Goal: Contribute content: Add original content to the website for others to see

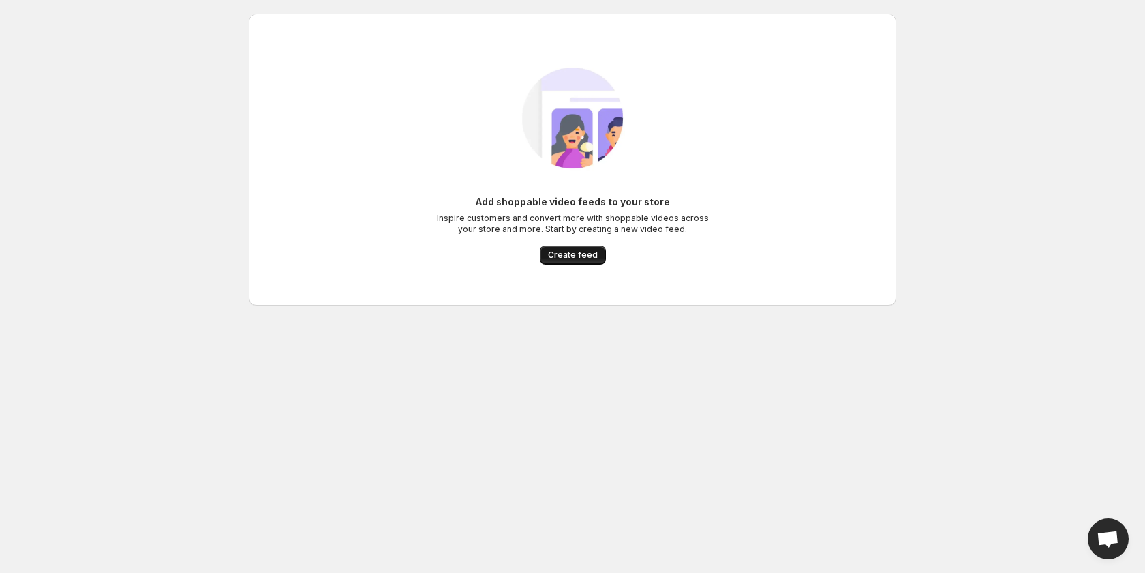
click at [575, 252] on span "Create feed" at bounding box center [573, 254] width 50 height 11
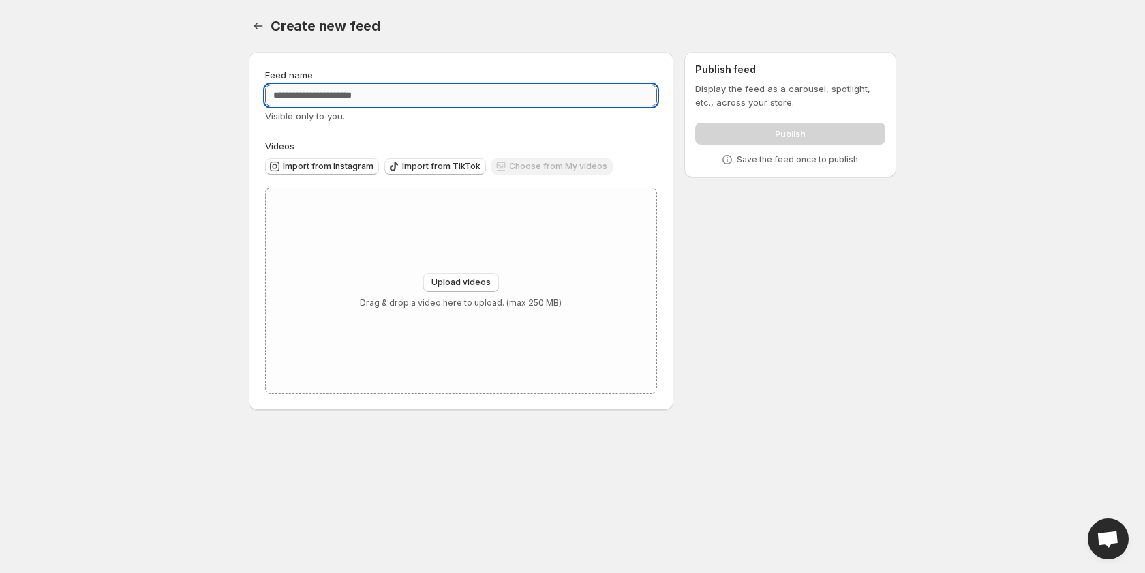
click at [465, 85] on input "Feed name" at bounding box center [461, 96] width 392 height 22
type input "*"
type input "**********"
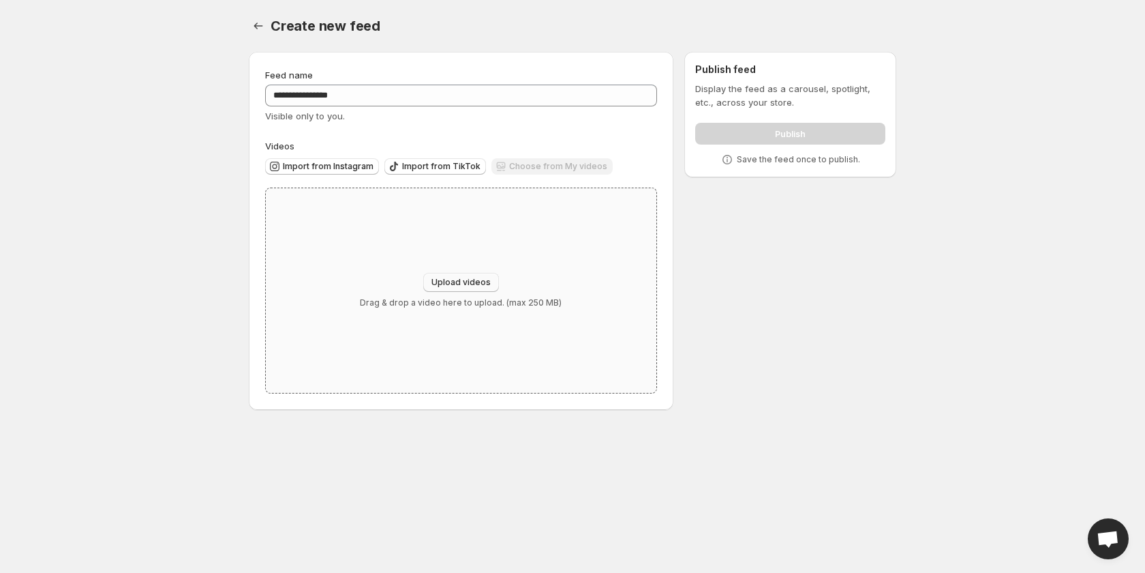
click at [459, 275] on button "Upload videos" at bounding box center [461, 282] width 76 height 19
click at [478, 284] on span "Upload videos" at bounding box center [460, 282] width 59 height 11
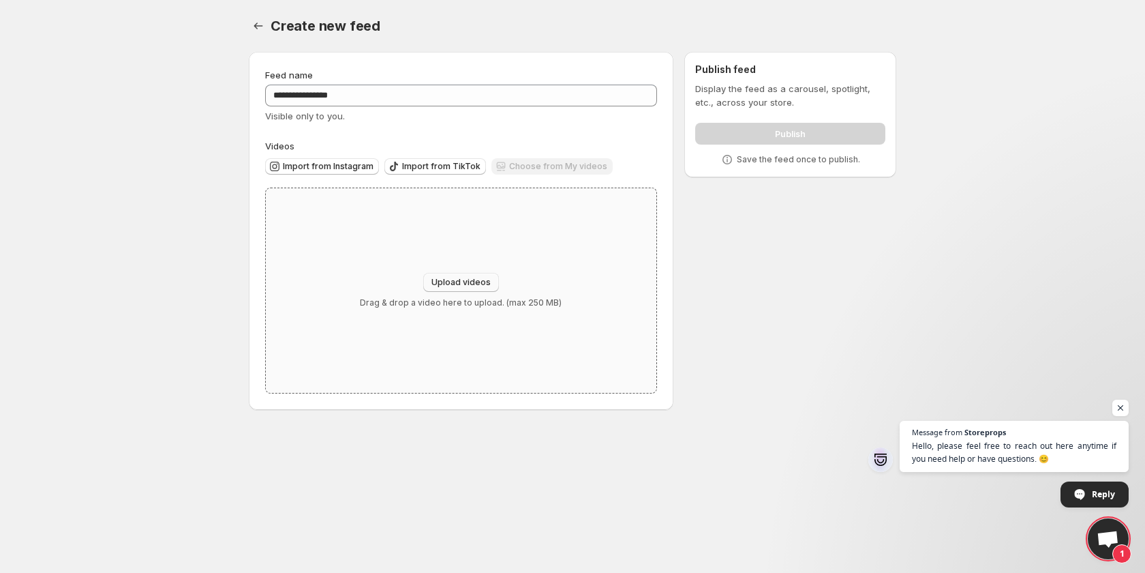
click at [452, 277] on span "Upload videos" at bounding box center [460, 282] width 59 height 11
type input "**********"
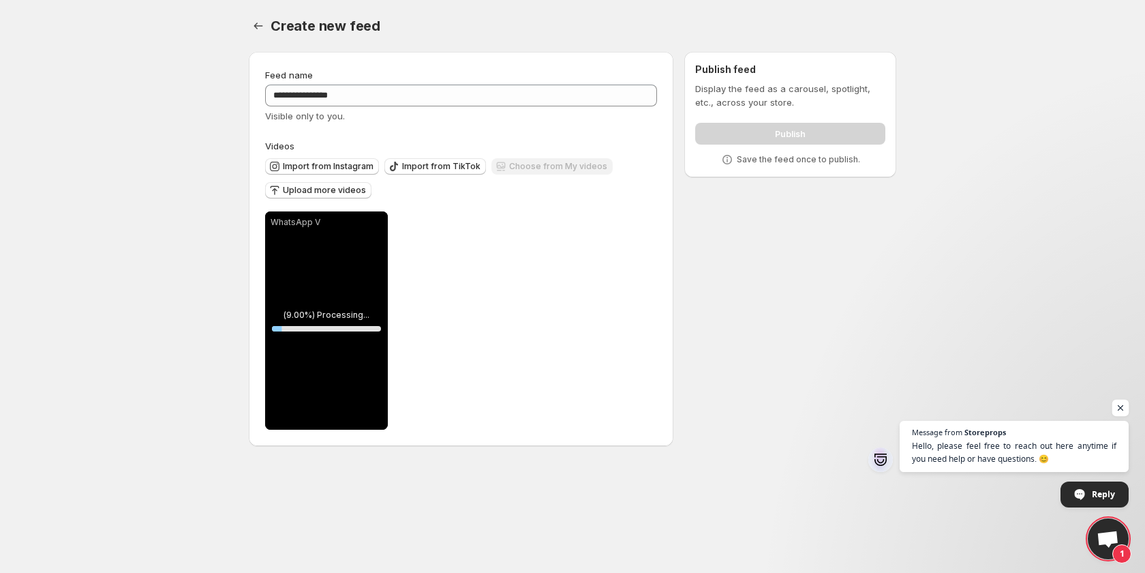
click at [1113, 409] on span "Open chat" at bounding box center [1120, 407] width 17 height 17
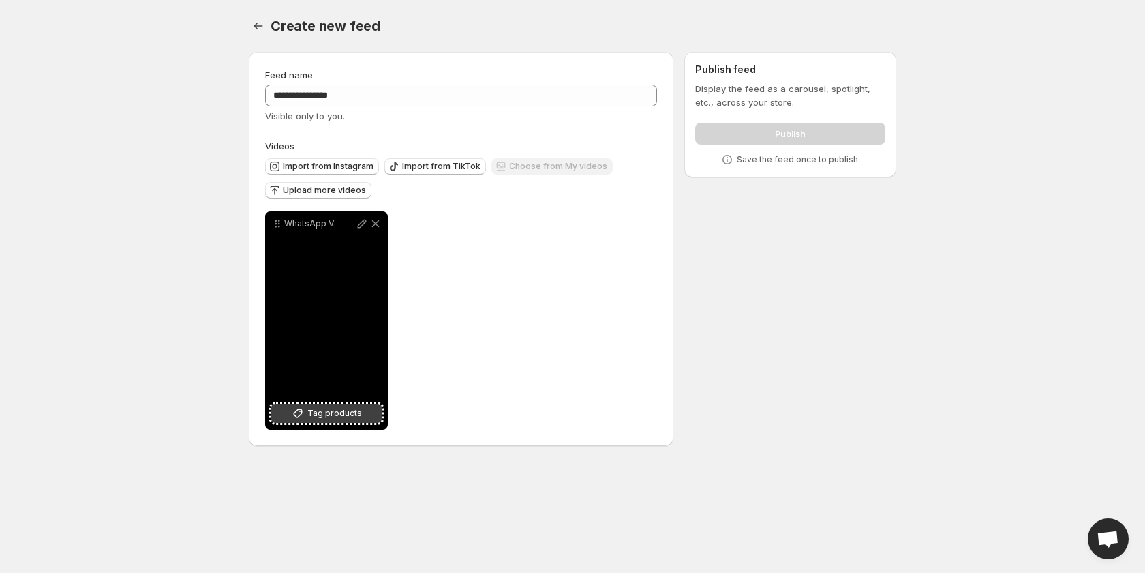
click at [351, 409] on span "Tag products" at bounding box center [334, 413] width 55 height 14
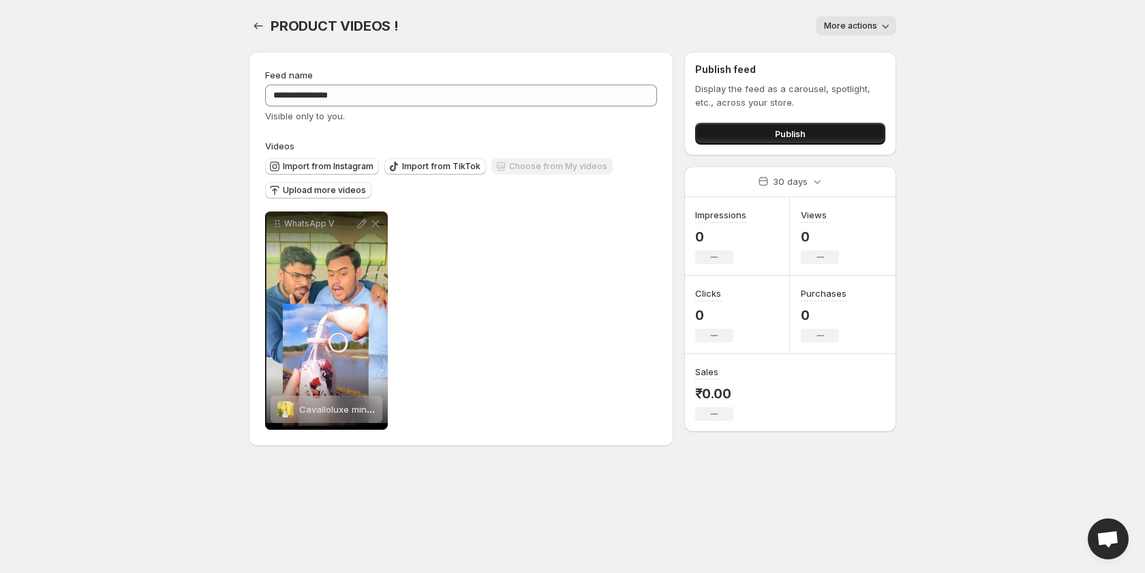
click at [761, 131] on button "Publish" at bounding box center [790, 134] width 190 height 22
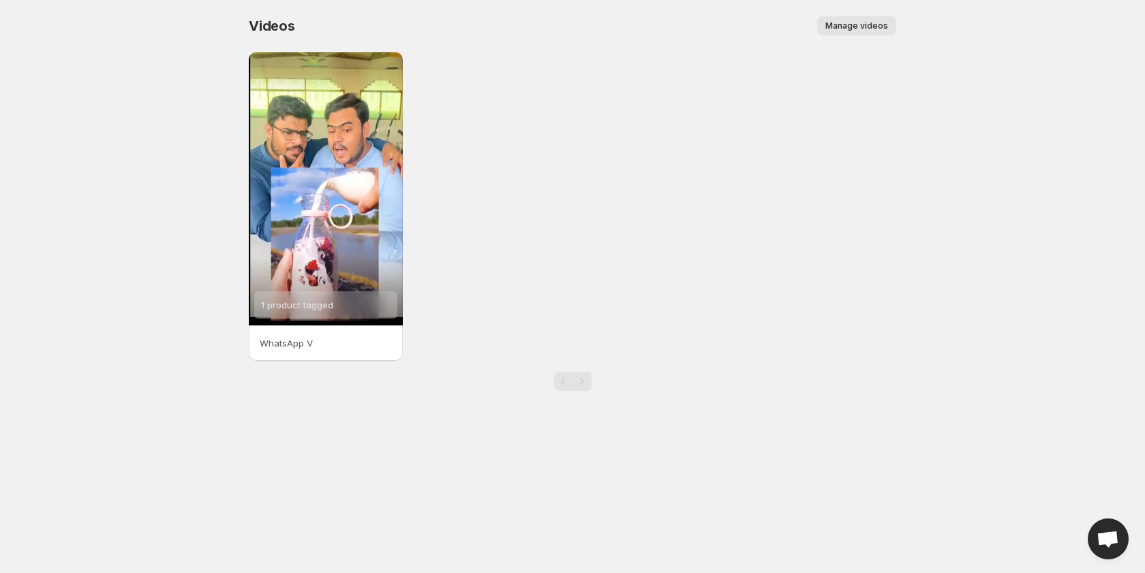
click at [839, 30] on span "Manage videos" at bounding box center [856, 25] width 63 height 11
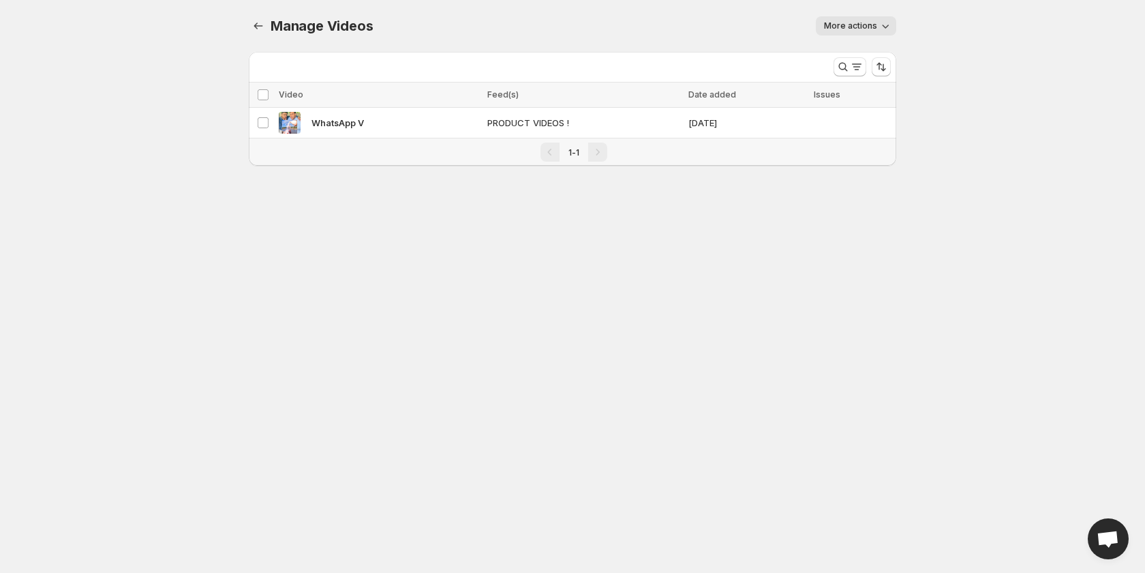
click at [266, 273] on body "Home Feeds Videos Subscription Settings Manage Videos. This page is ready Manag…" at bounding box center [572, 286] width 1145 height 573
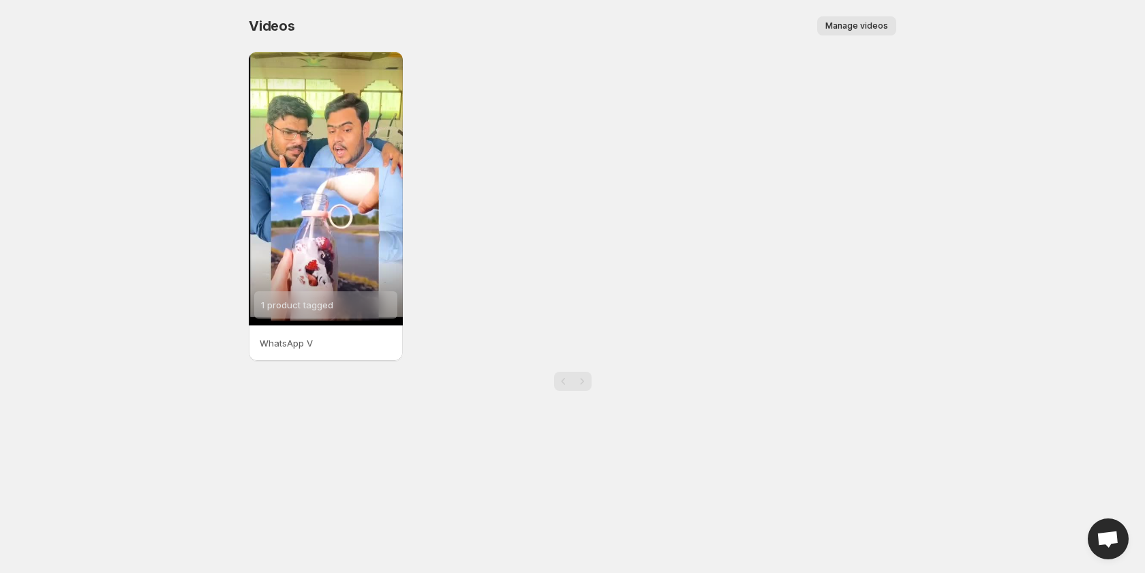
click at [811, 145] on div "1 product tagged WhatsApp V" at bounding box center [573, 206] width 648 height 309
drag, startPoint x: 750, startPoint y: 171, endPoint x: 945, endPoint y: 91, distance: 210.9
click at [753, 173] on div "1 product tagged WhatsApp V" at bounding box center [573, 206] width 648 height 309
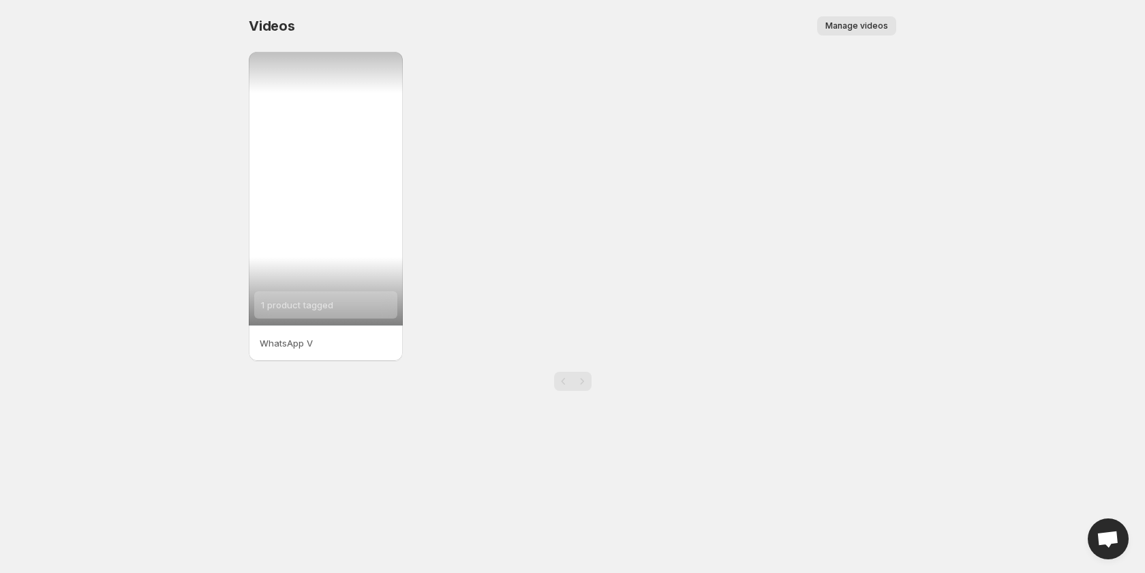
drag, startPoint x: 286, startPoint y: 168, endPoint x: 613, endPoint y: 271, distance: 343.0
click at [645, 264] on div "1 product tagged WhatsApp V" at bounding box center [573, 206] width 648 height 309
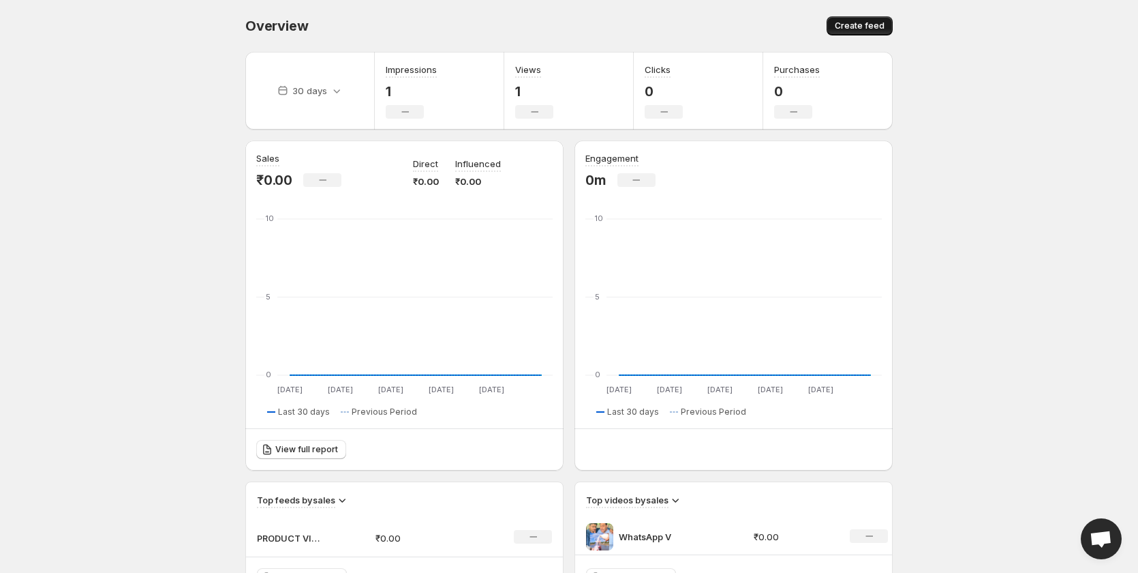
click at [877, 31] on button "Create feed" at bounding box center [860, 25] width 66 height 19
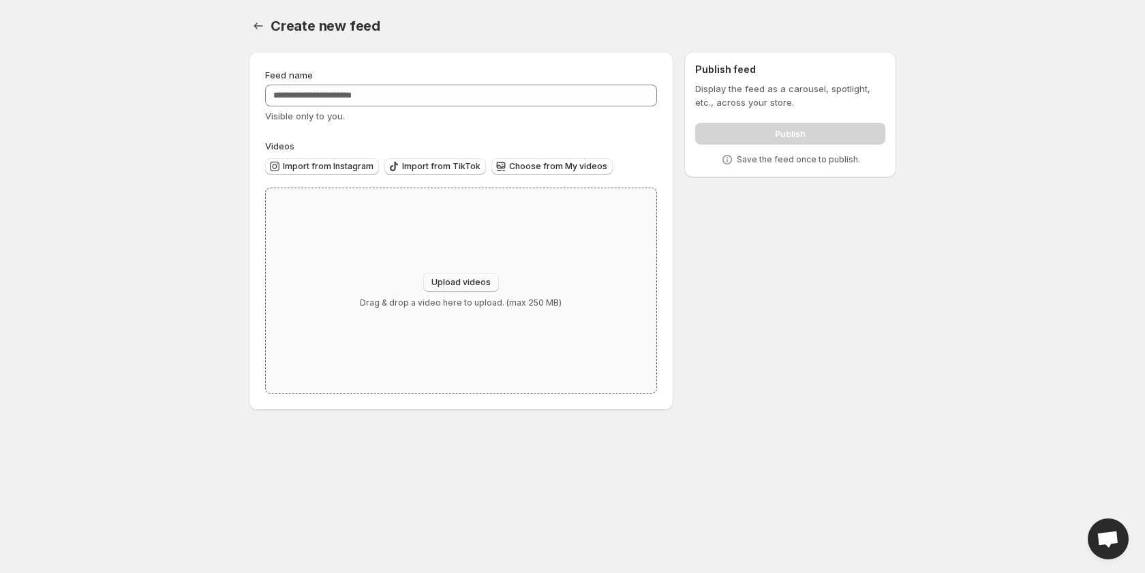
click at [472, 282] on span "Upload videos" at bounding box center [460, 282] width 59 height 11
type input "**********"
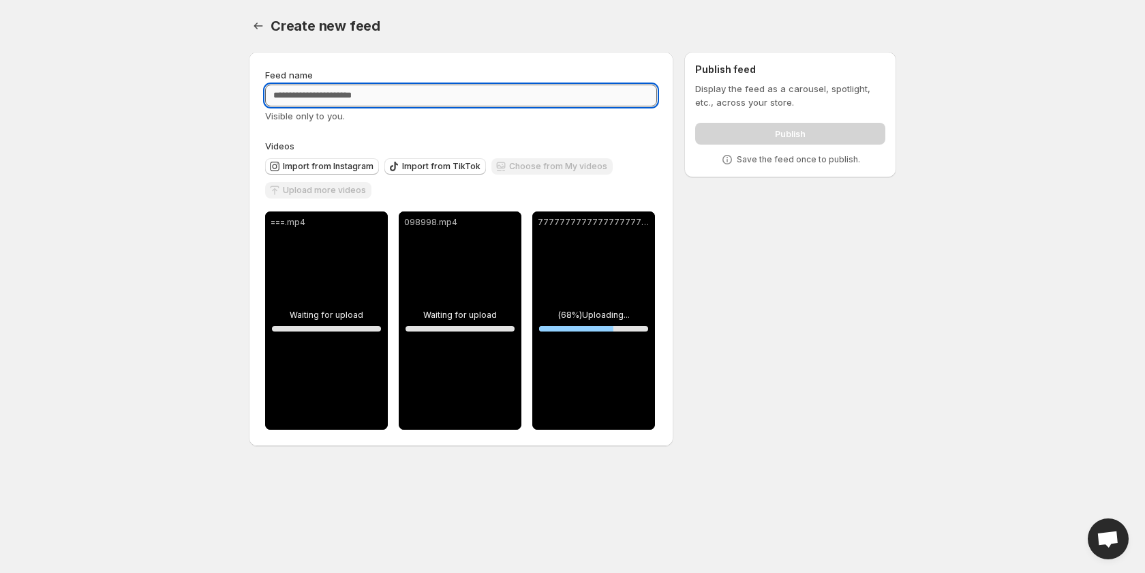
click at [342, 95] on input "Feed name" at bounding box center [461, 96] width 392 height 22
type input "**********"
click at [842, 303] on div "**********" at bounding box center [567, 251] width 658 height 421
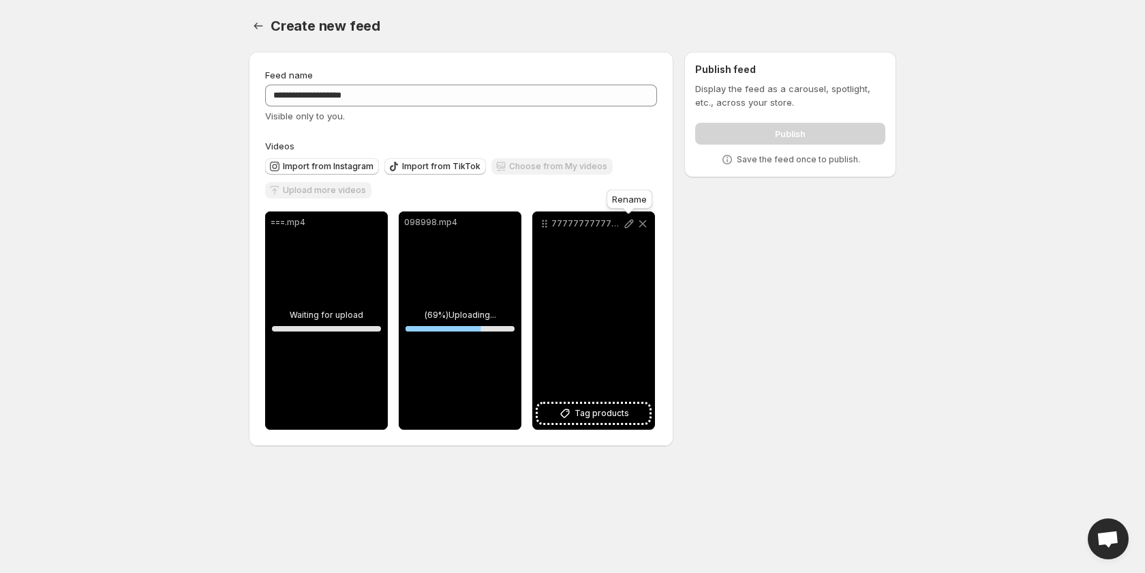
click at [628, 219] on icon at bounding box center [629, 224] width 14 height 14
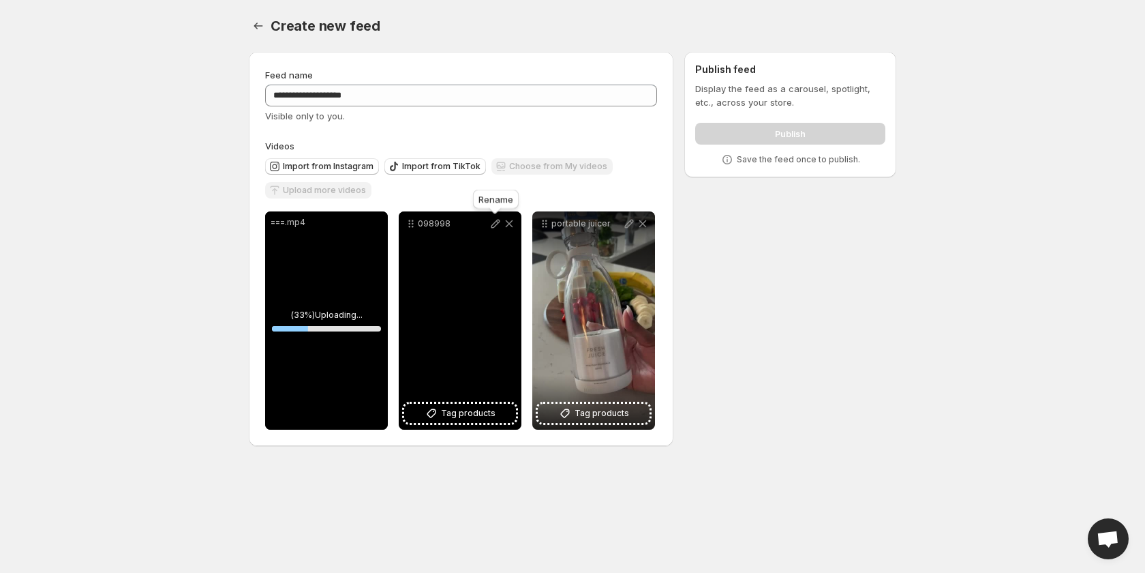
click at [497, 220] on icon at bounding box center [495, 223] width 9 height 9
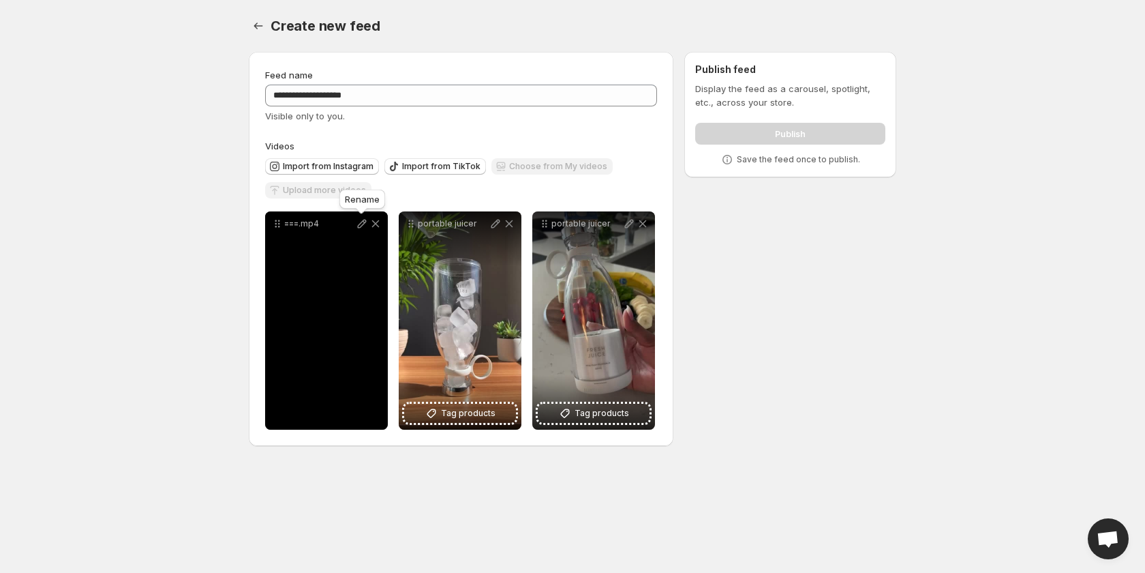
click at [363, 219] on icon at bounding box center [362, 224] width 14 height 14
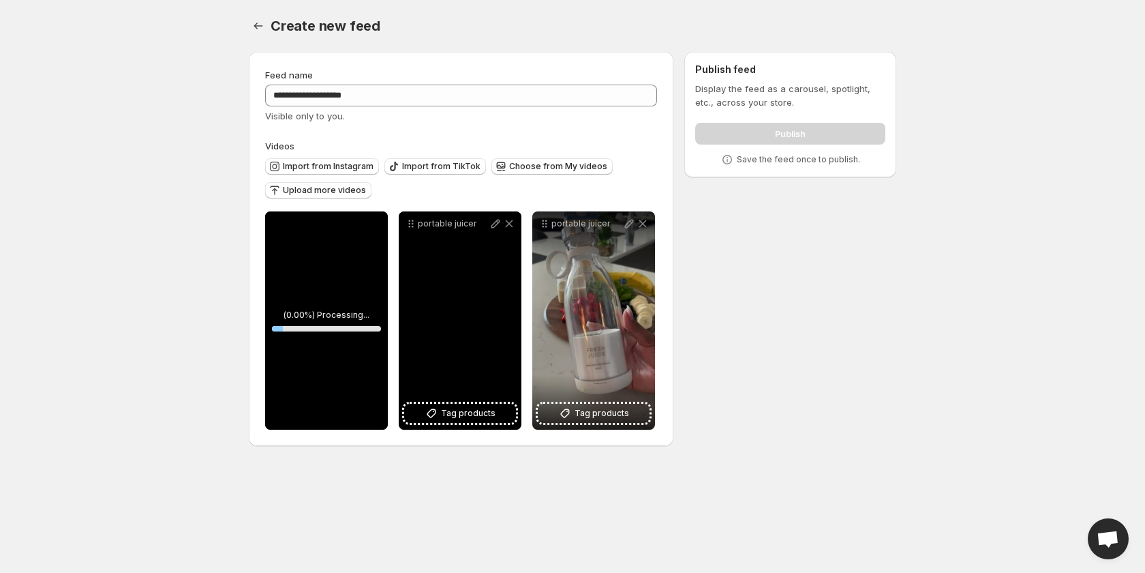
click at [438, 249] on div "portable juicer" at bounding box center [460, 320] width 123 height 218
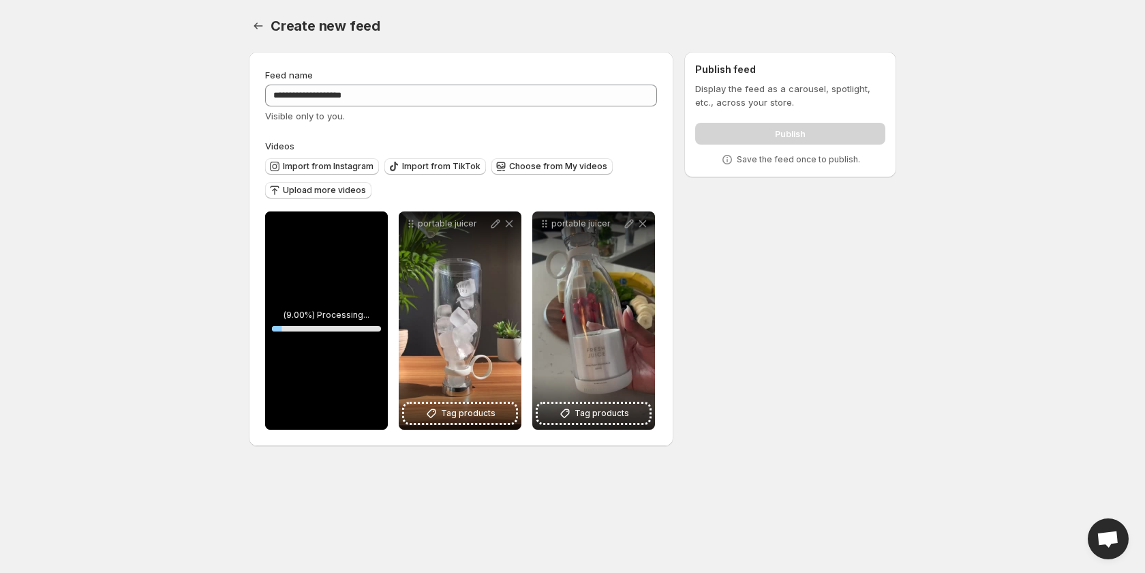
drag, startPoint x: 933, startPoint y: 471, endPoint x: 860, endPoint y: 407, distance: 97.6
click at [932, 470] on body "**********" at bounding box center [572, 286] width 1145 height 573
click at [360, 224] on icon at bounding box center [362, 223] width 9 height 9
click at [352, 414] on span "Tag products" at bounding box center [334, 413] width 55 height 14
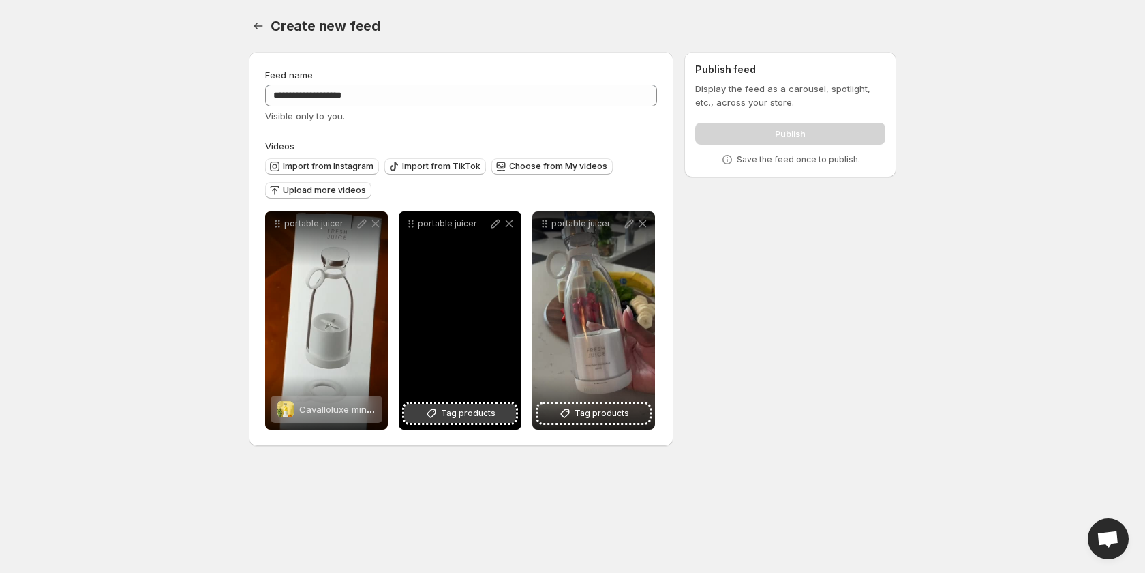
click at [472, 408] on span "Tag products" at bounding box center [468, 413] width 55 height 14
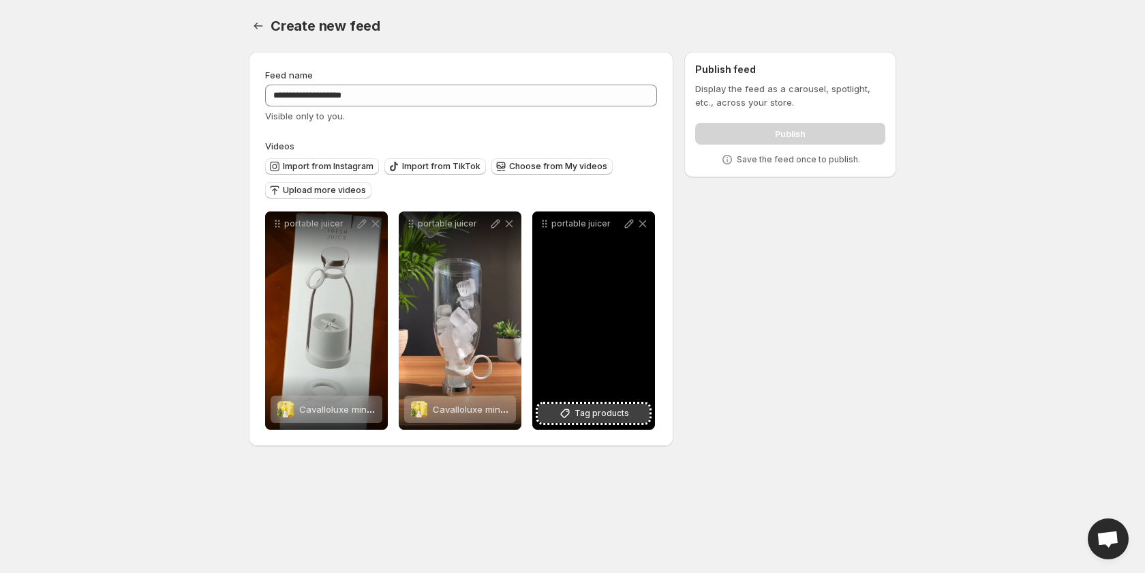
click at [585, 406] on span "Tag products" at bounding box center [602, 413] width 55 height 14
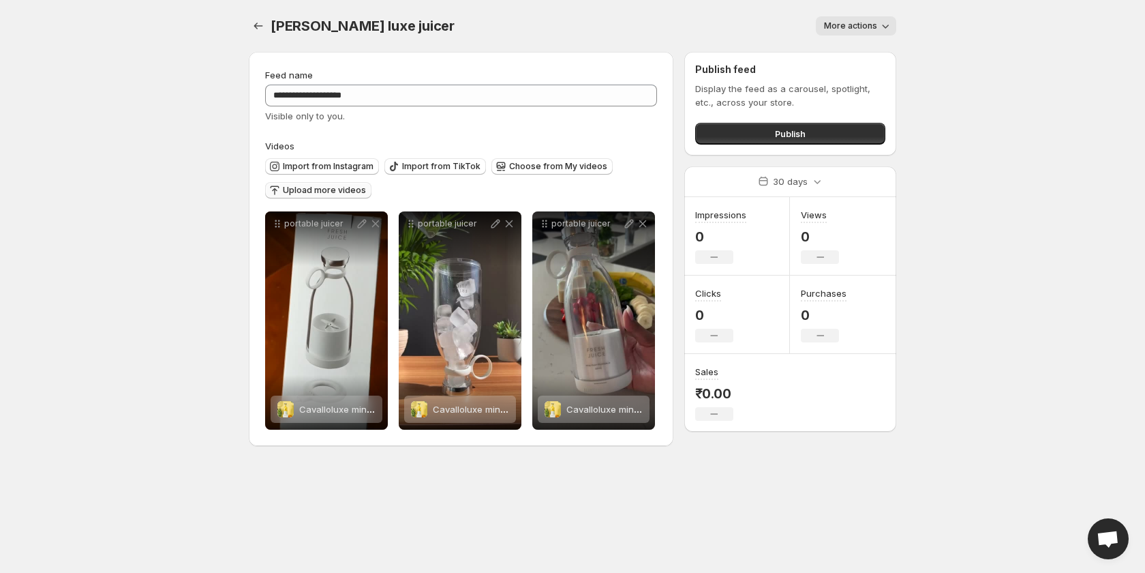
click at [329, 192] on span "Upload more videos" at bounding box center [324, 190] width 83 height 11
click at [715, 132] on button "Publish" at bounding box center [790, 134] width 190 height 22
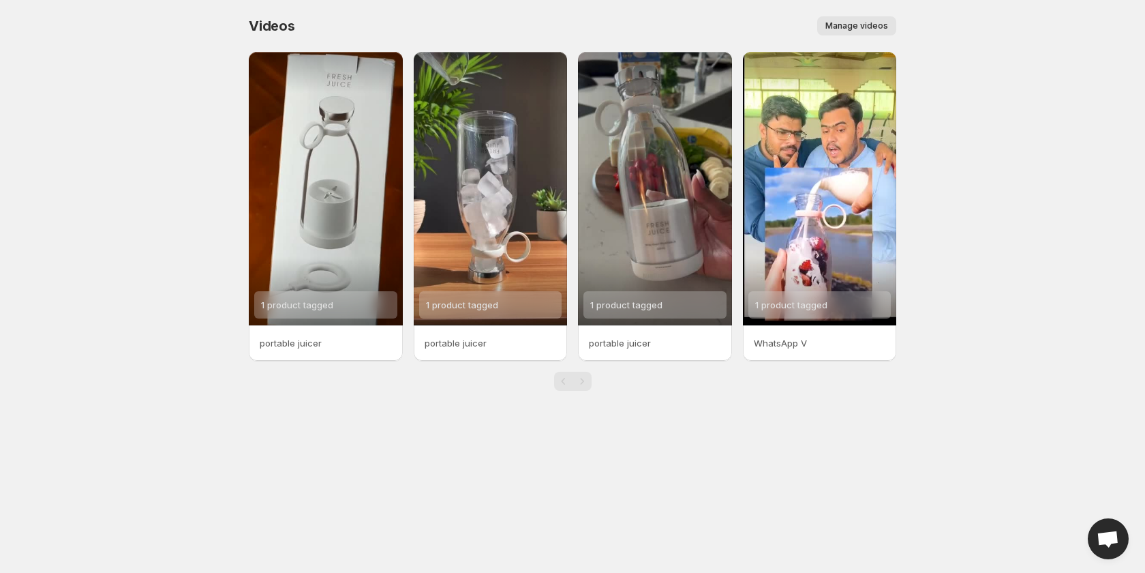
click at [868, 16] on div "Videos. This page is ready Videos Manage videos More actions Manage videos" at bounding box center [573, 26] width 648 height 52
click at [861, 25] on span "Manage videos" at bounding box center [856, 25] width 63 height 11
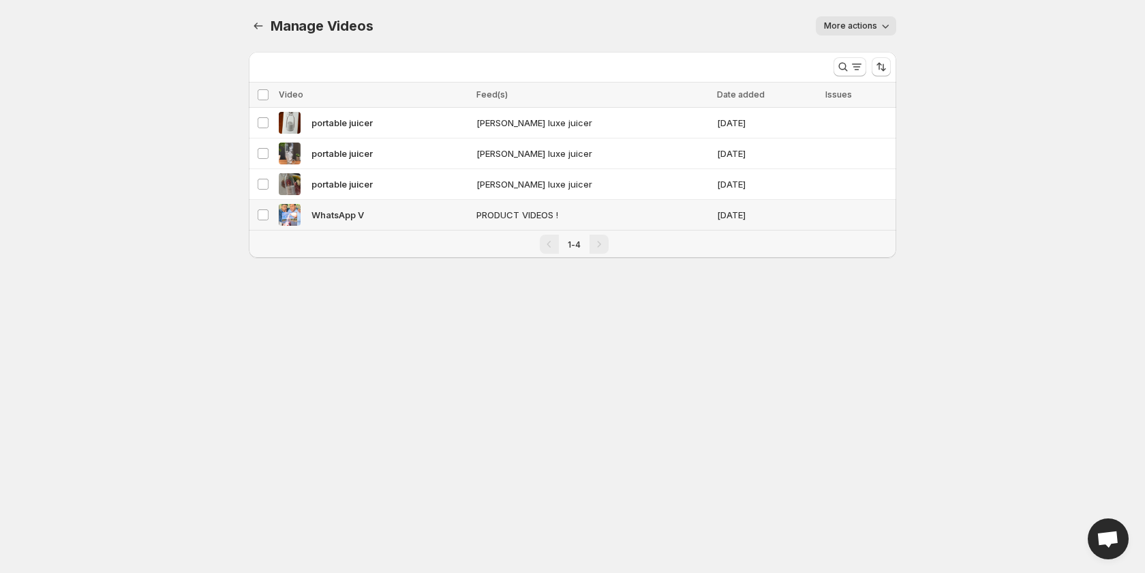
click at [256, 213] on td "Select video" at bounding box center [262, 215] width 26 height 31
click at [857, 93] on button "Delete" at bounding box center [872, 95] width 38 height 16
click at [866, 24] on span "More actions" at bounding box center [850, 25] width 53 height 11
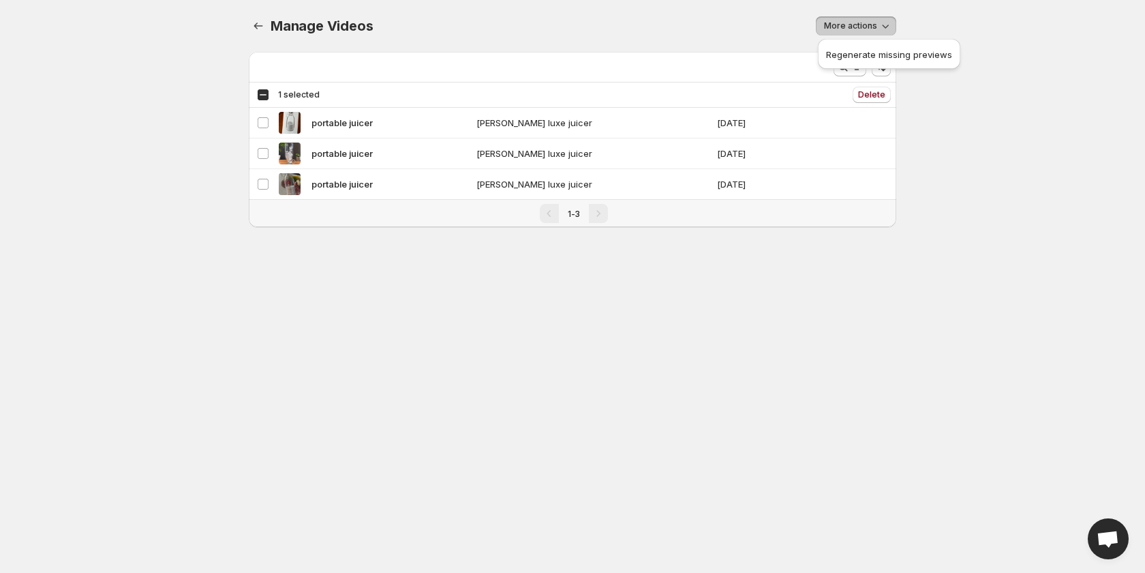
click at [947, 21] on body "Home Feeds Videos Subscription Settings Manage Videos. This page is ready Manag…" at bounding box center [572, 286] width 1145 height 573
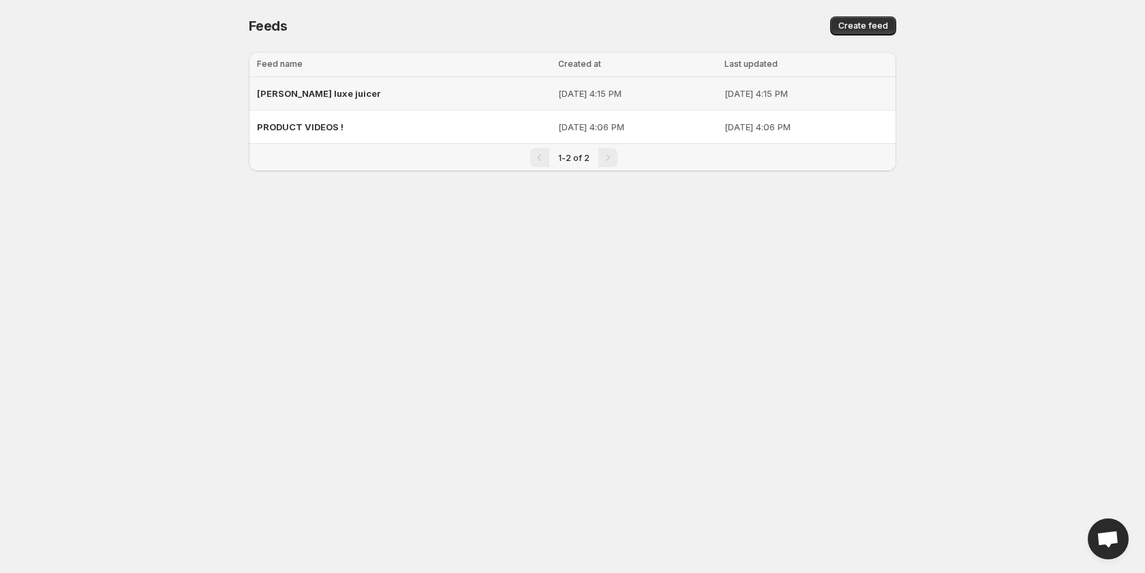
click at [331, 100] on div "[PERSON_NAME] luxe juicer" at bounding box center [403, 93] width 293 height 25
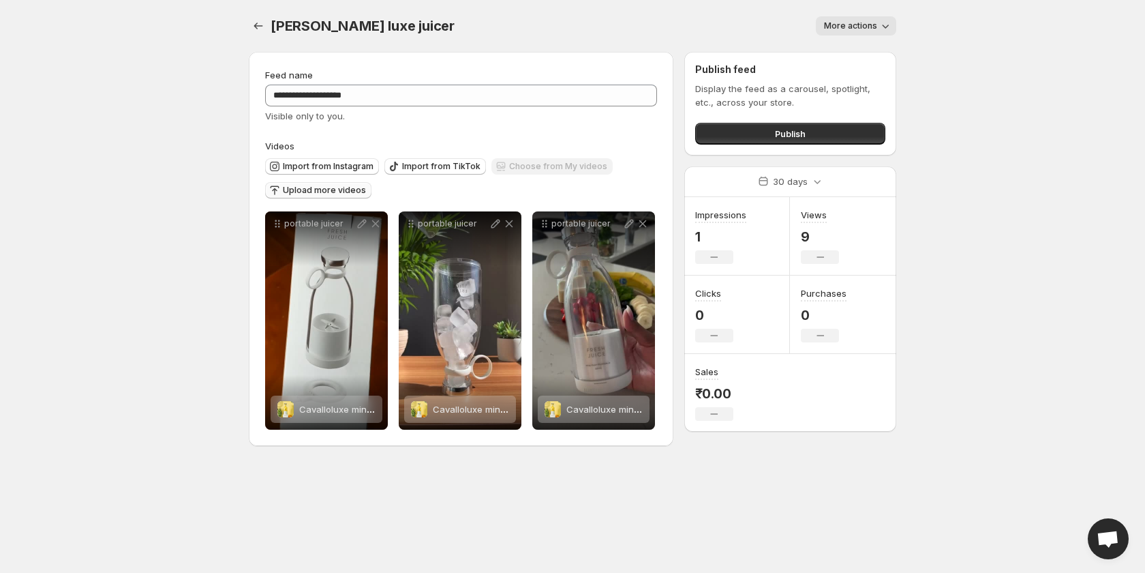
click at [299, 189] on span "Upload more videos" at bounding box center [324, 190] width 83 height 11
click at [311, 187] on span "Upload more videos" at bounding box center [324, 190] width 83 height 11
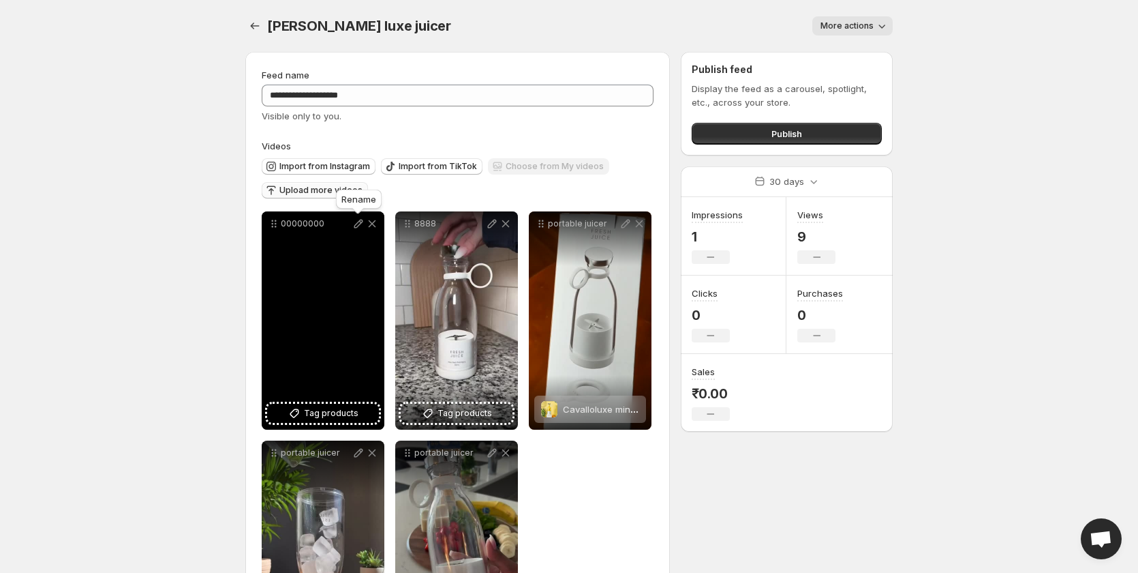
click at [355, 226] on icon at bounding box center [358, 223] width 9 height 9
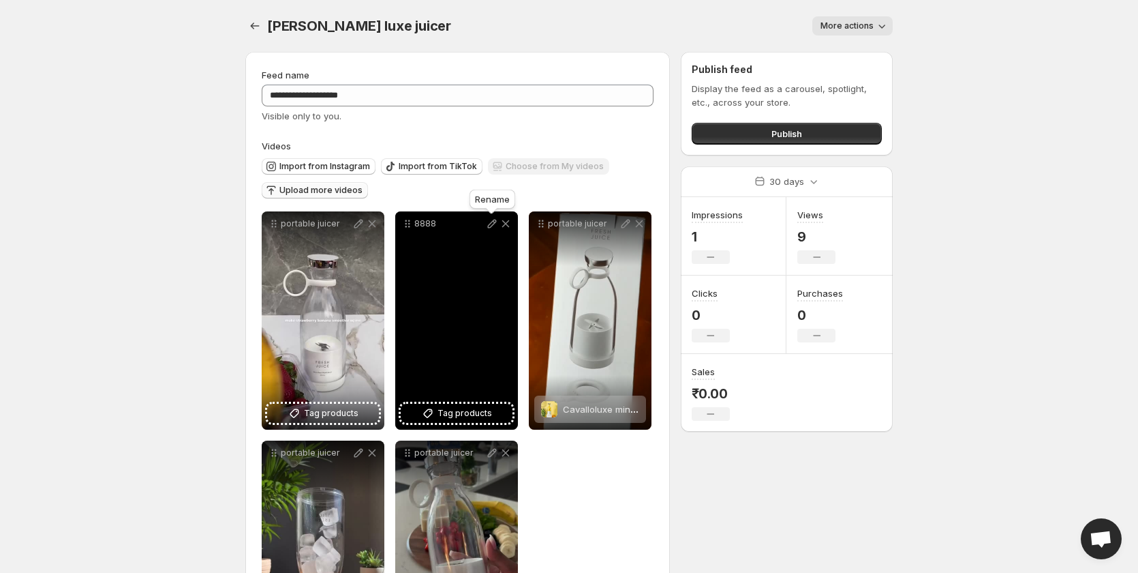
click at [491, 219] on icon at bounding box center [492, 224] width 14 height 14
click at [462, 419] on span "Tag products" at bounding box center [465, 413] width 55 height 14
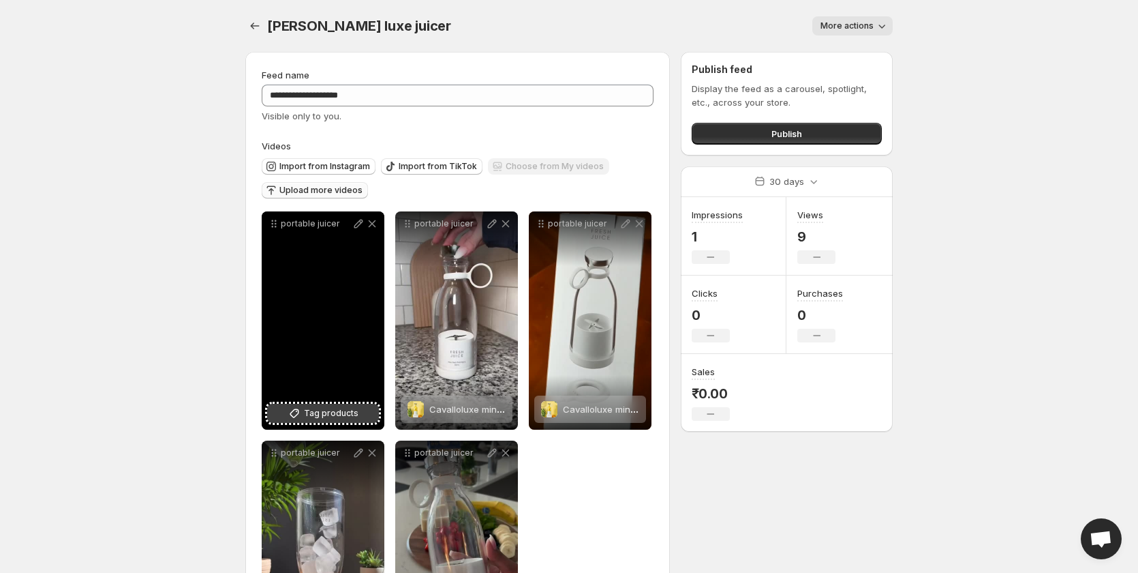
click at [301, 407] on icon at bounding box center [295, 413] width 14 height 14
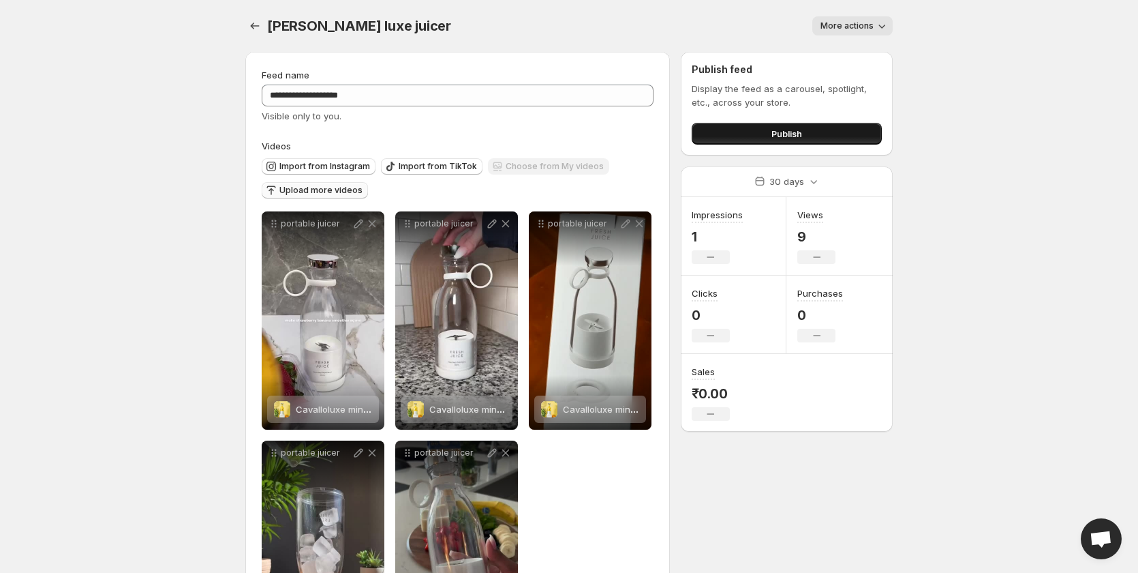
click at [789, 135] on span "Publish" at bounding box center [787, 134] width 31 height 14
click at [790, 132] on span "Publish" at bounding box center [787, 134] width 31 height 14
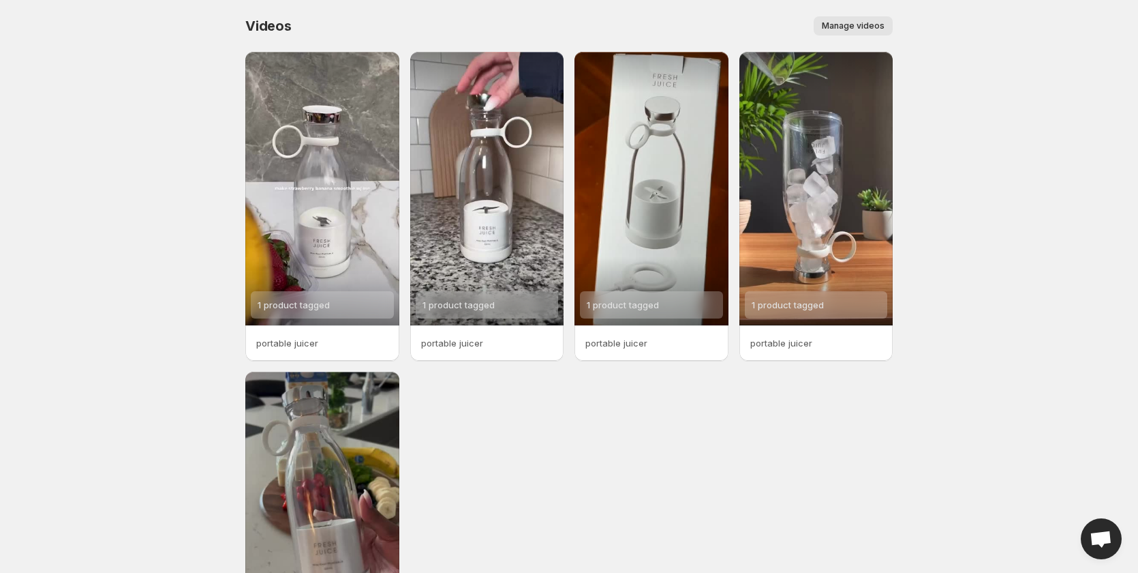
click at [994, 144] on body "Home Feeds Videos Subscription Settings Videos. This page is ready Videos Manag…" at bounding box center [569, 286] width 1138 height 573
click at [857, 28] on span "Manage videos" at bounding box center [853, 25] width 63 height 11
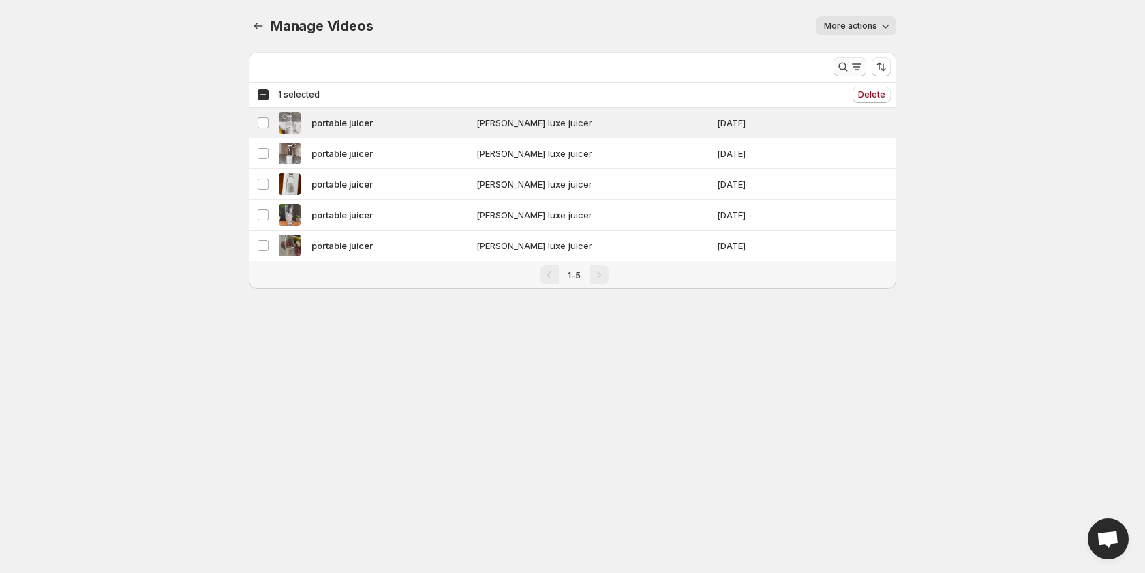
click at [855, 66] on icon "Search and filter results" at bounding box center [857, 67] width 14 height 14
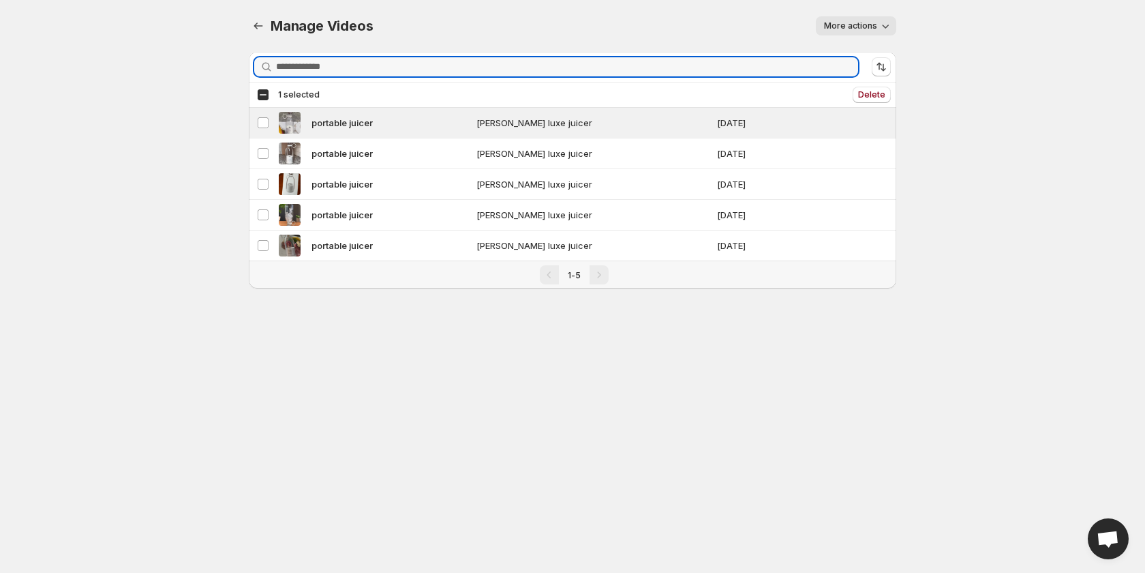
drag, startPoint x: 934, startPoint y: 134, endPoint x: 907, endPoint y: 100, distance: 44.2
click at [934, 133] on body "Home Feeds Videos Subscription Settings Manage Videos. This page is ready Manag…" at bounding box center [572, 286] width 1145 height 573
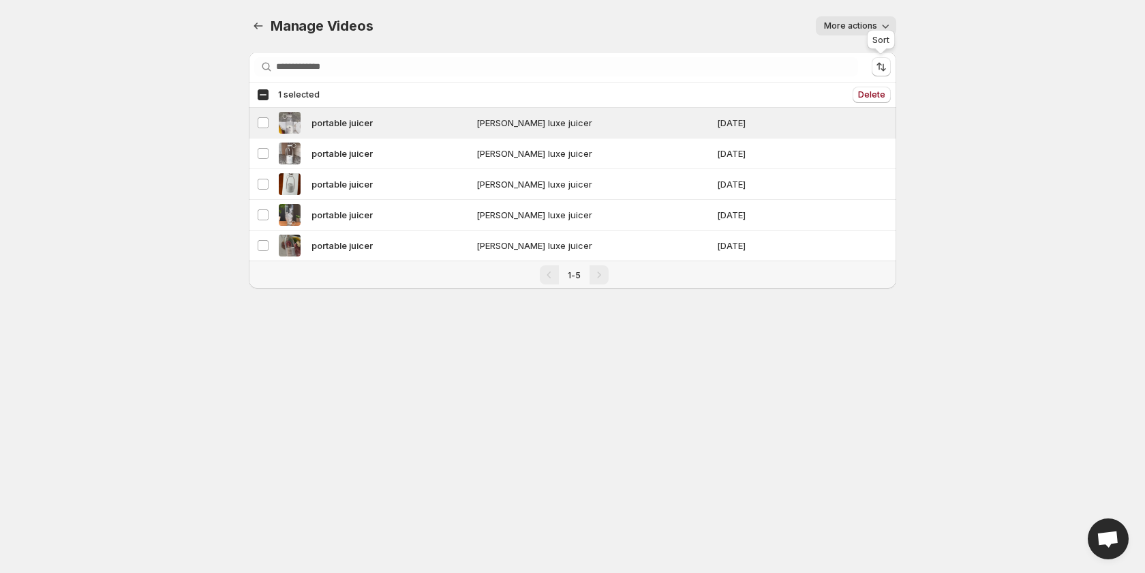
click at [868, 21] on span "More actions" at bounding box center [850, 25] width 53 height 11
drag, startPoint x: 982, startPoint y: 226, endPoint x: 985, endPoint y: 143, distance: 83.2
click at [981, 226] on body "Home Feeds Videos Subscription Settings Manage Videos. This page is ready Manag…" at bounding box center [572, 286] width 1145 height 573
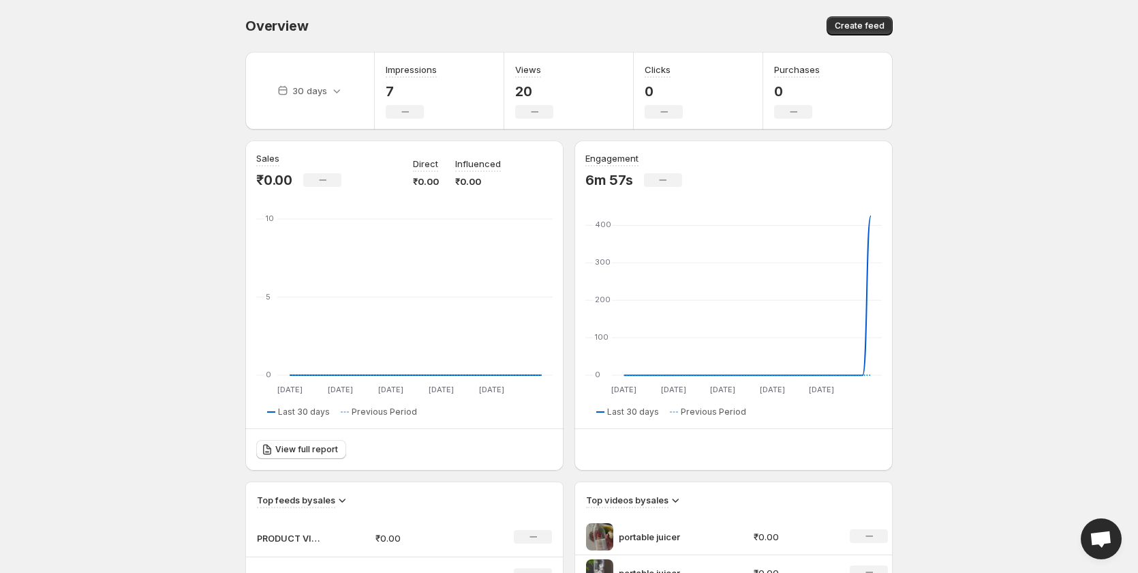
click at [824, 35] on div "Create feed" at bounding box center [733, 25] width 320 height 19
click at [840, 29] on span "Create feed" at bounding box center [860, 25] width 50 height 11
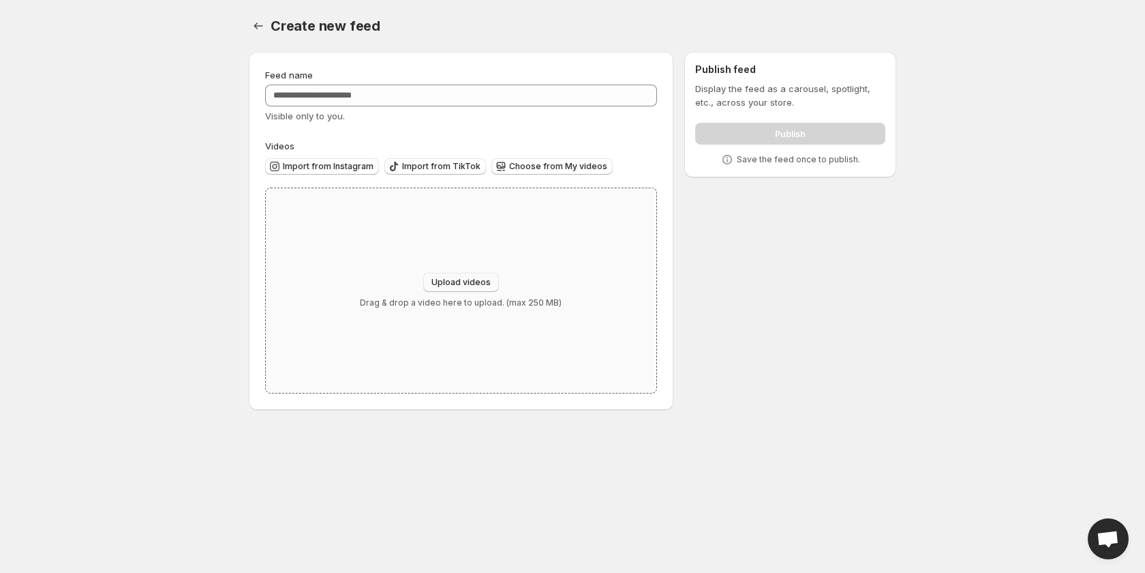
click at [472, 285] on span "Upload videos" at bounding box center [460, 282] width 59 height 11
type input "**********"
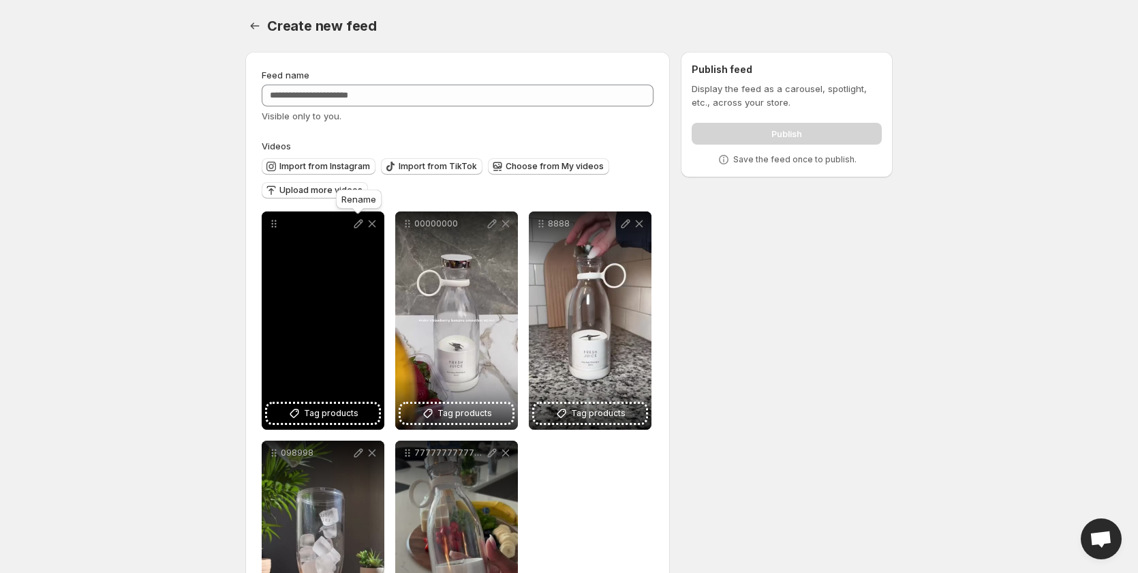
click at [356, 223] on icon at bounding box center [359, 224] width 14 height 14
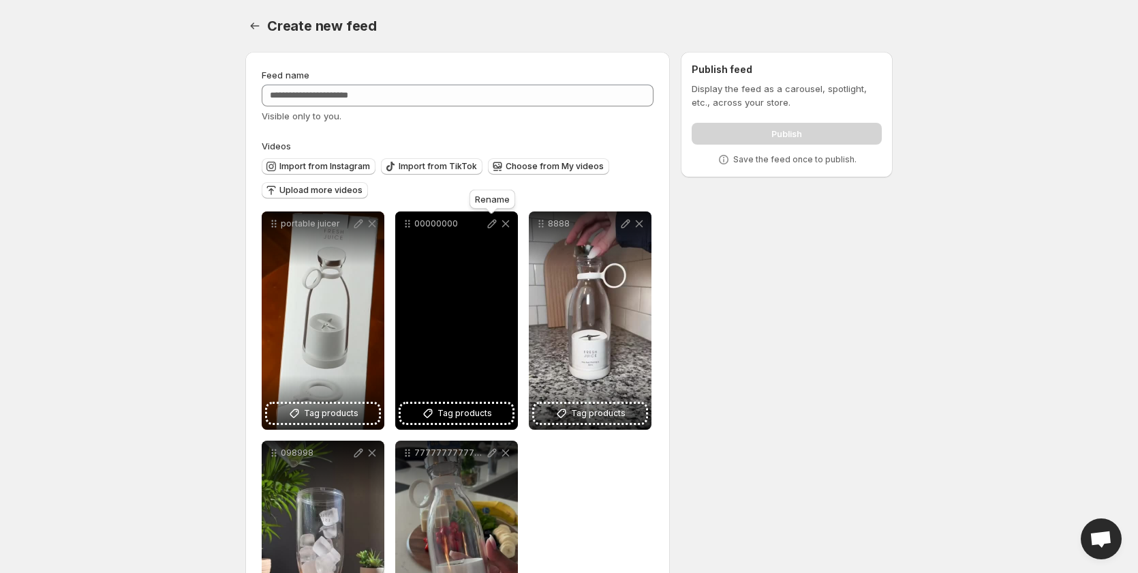
click at [488, 221] on icon at bounding box center [492, 224] width 14 height 14
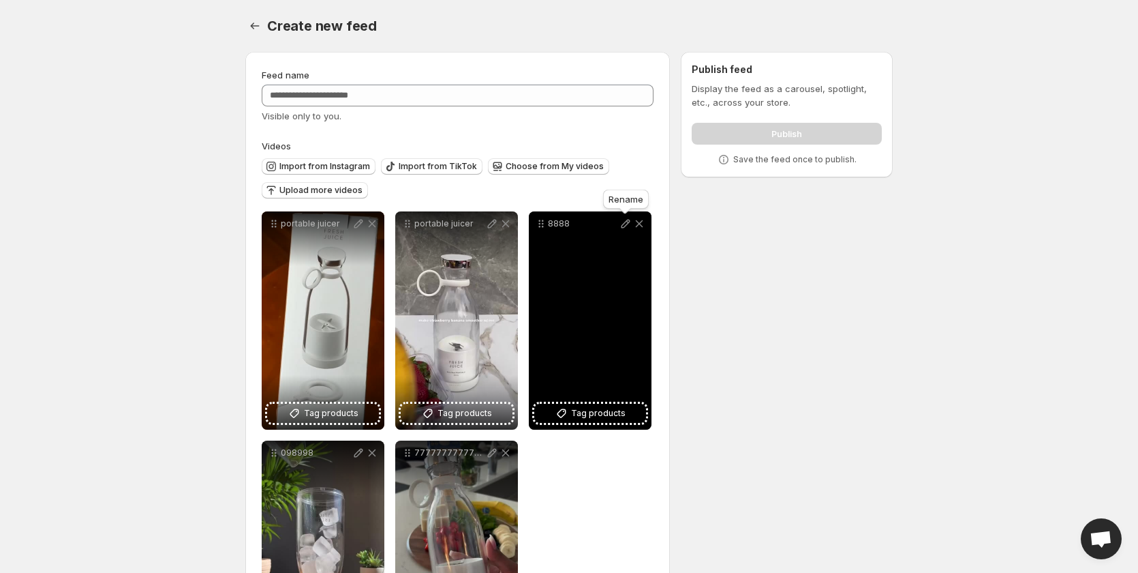
click at [625, 222] on icon at bounding box center [626, 224] width 14 height 14
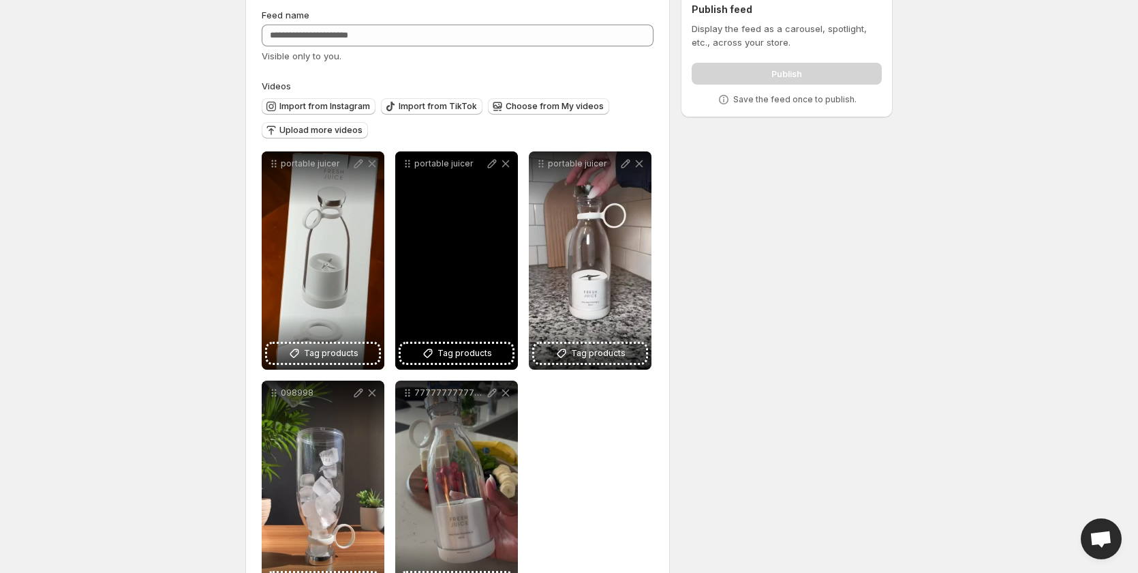
scroll to position [119, 0]
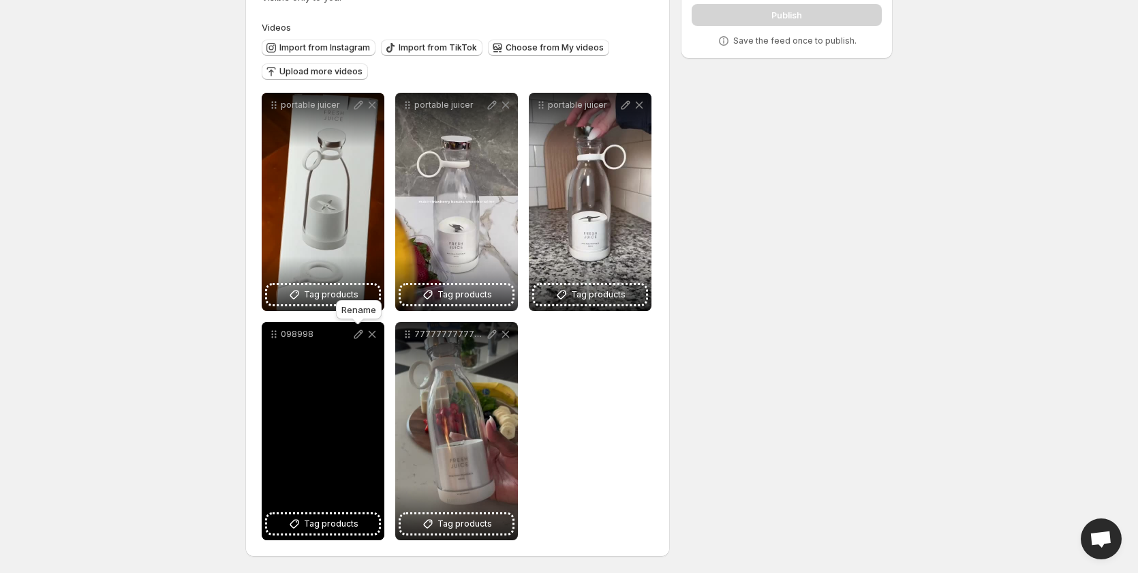
click at [361, 329] on icon at bounding box center [359, 334] width 14 height 14
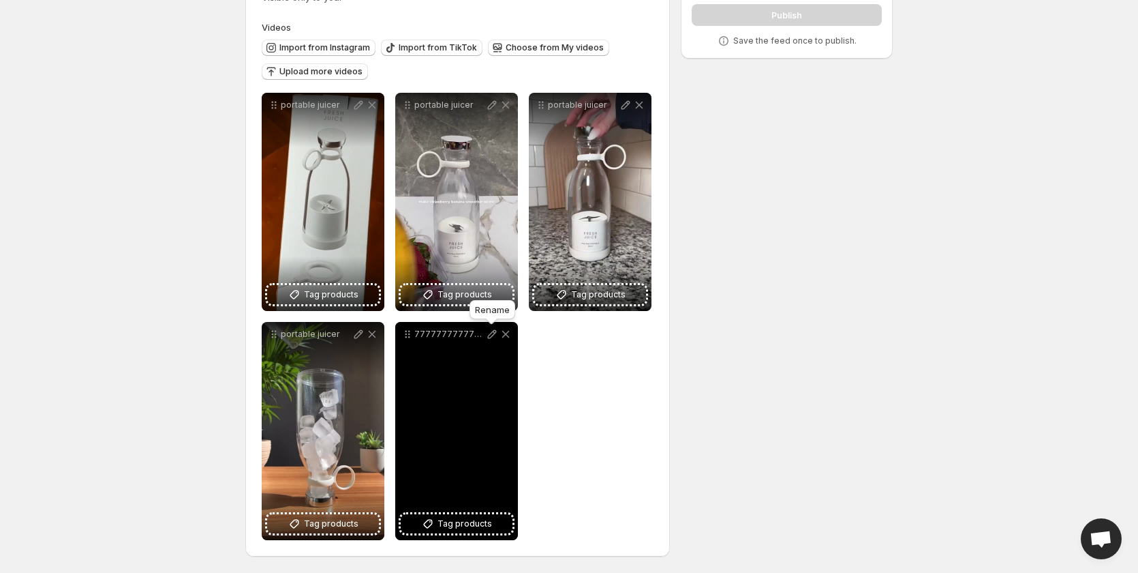
click at [491, 335] on icon at bounding box center [492, 334] width 14 height 14
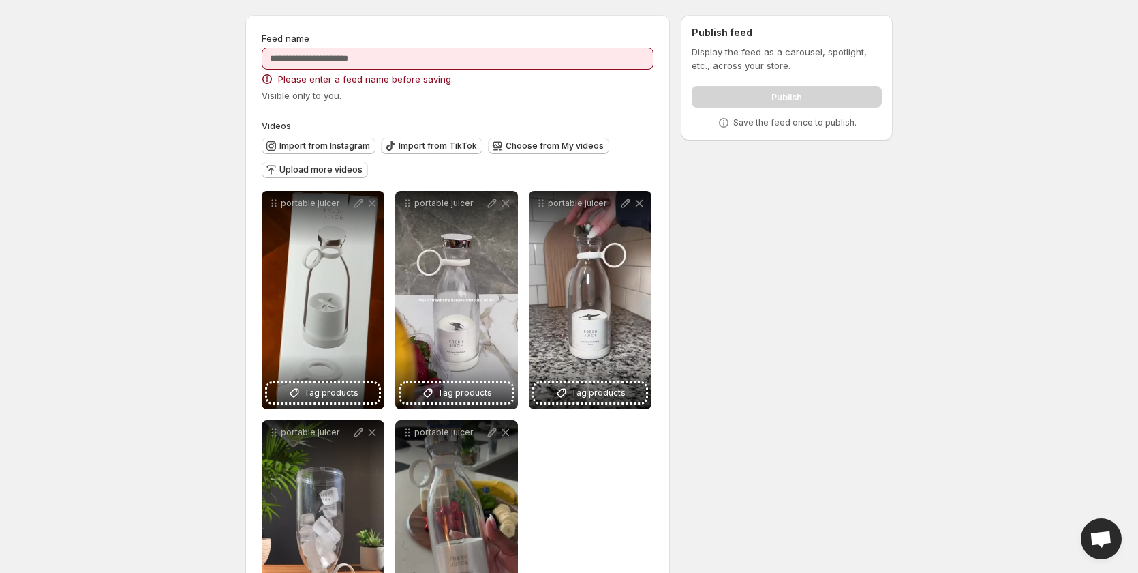
scroll to position [0, 0]
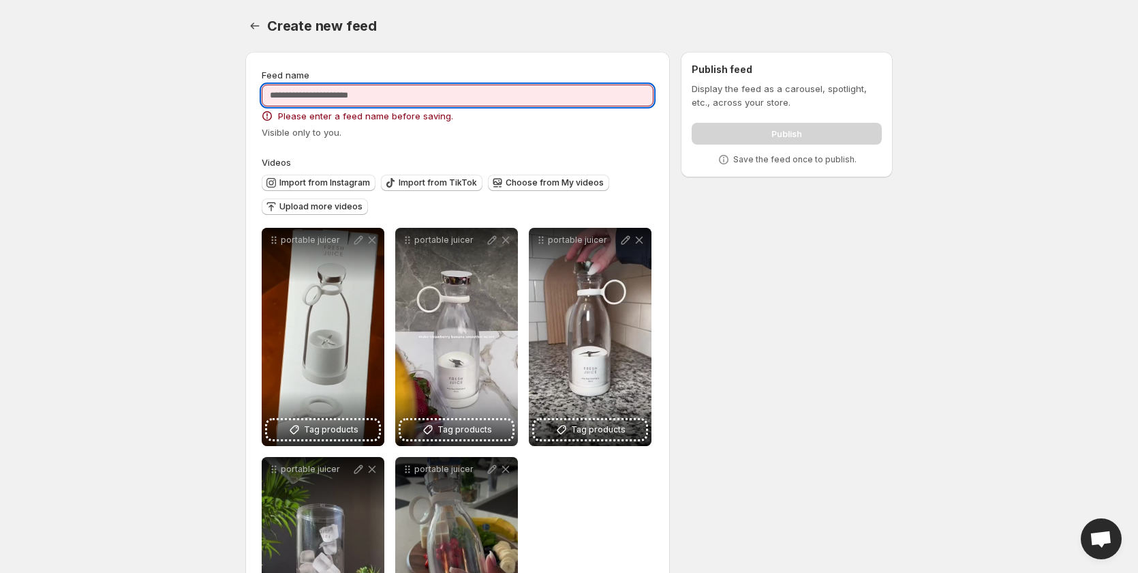
click at [463, 98] on input "Feed name" at bounding box center [458, 96] width 392 height 22
type input "**********"
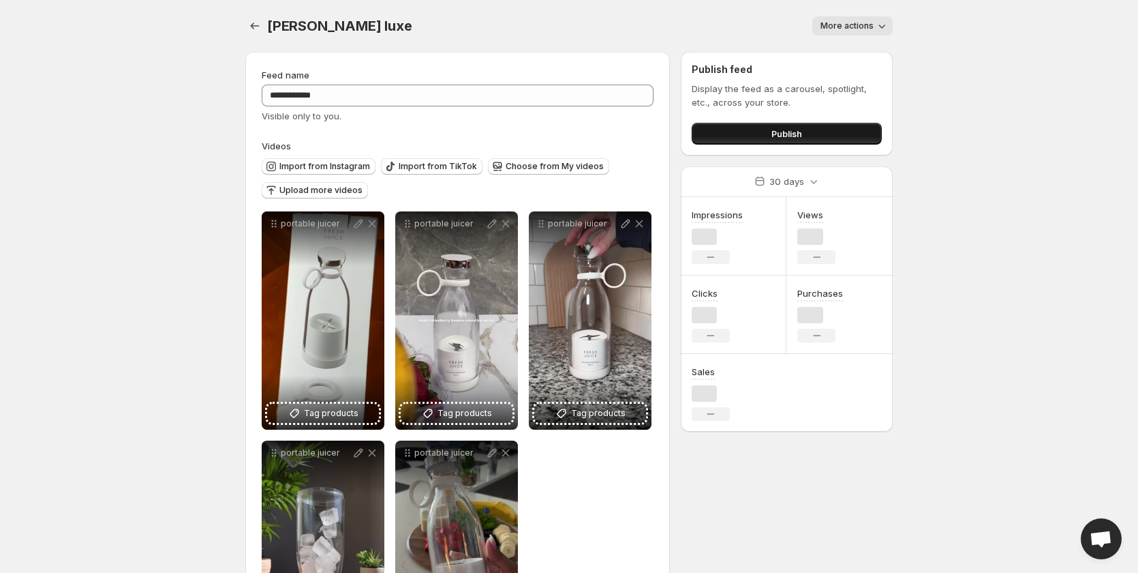
click at [795, 134] on span "Publish" at bounding box center [787, 134] width 31 height 14
